Goal: Task Accomplishment & Management: Use online tool/utility

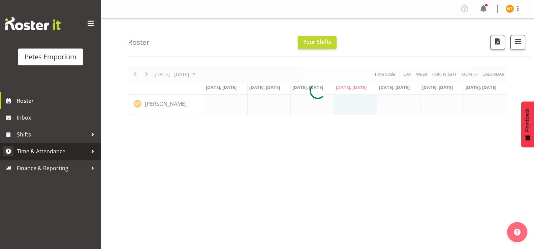
click at [36, 152] on span "Time & Attendance" at bounding box center [52, 151] width 71 height 10
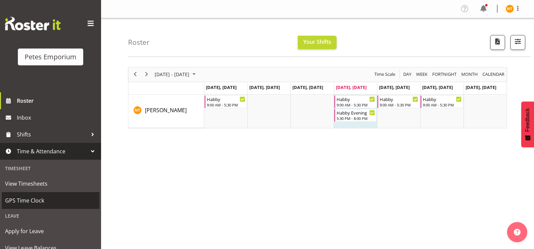
click at [29, 198] on span "GPS Time Clock" at bounding box center [50, 201] width 91 height 10
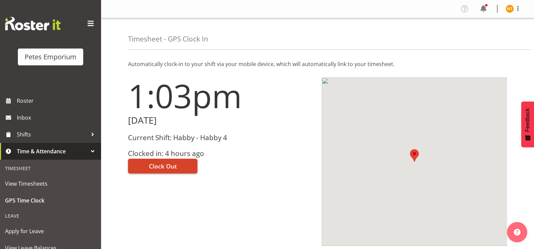
click at [166, 165] on span "Clock Out" at bounding box center [163, 166] width 28 height 9
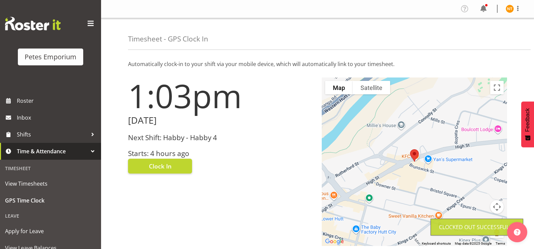
click at [509, 8] on img at bounding box center [510, 9] width 8 height 8
click at [479, 37] on link "Log Out" at bounding box center [490, 35] width 65 height 12
